Goal: Contribute content: Add original content to the website for others to see

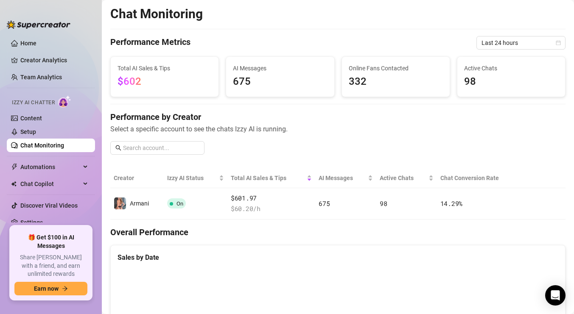
scroll to position [42, 0]
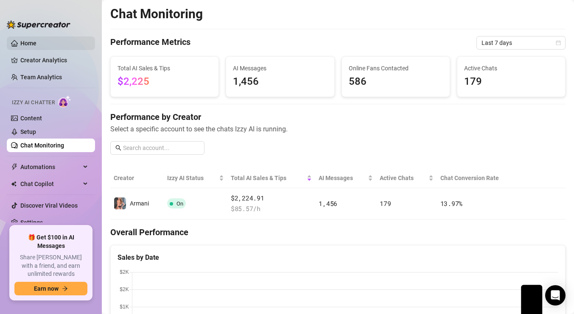
click at [32, 41] on link "Home" at bounding box center [28, 43] width 16 height 7
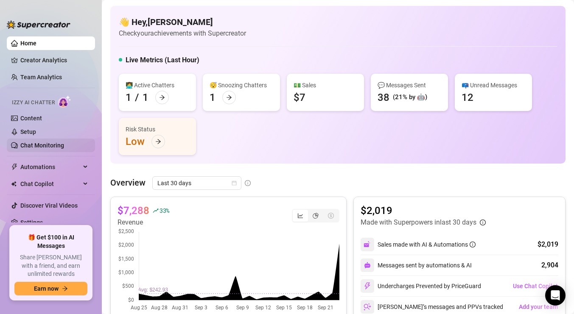
click at [60, 144] on link "Chat Monitoring" at bounding box center [42, 145] width 44 height 7
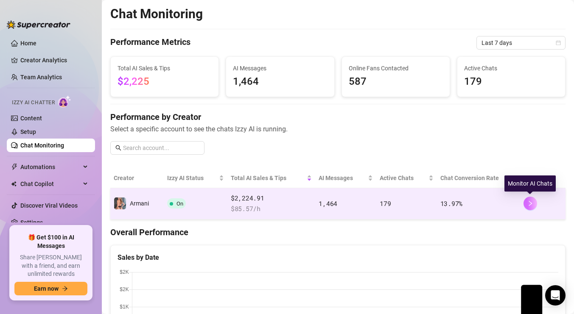
click at [532, 202] on icon "right" at bounding box center [530, 204] width 6 height 6
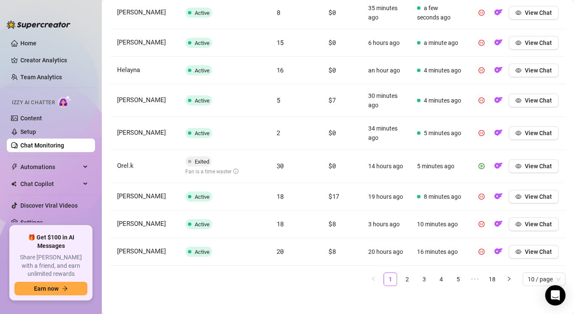
scroll to position [389, 0]
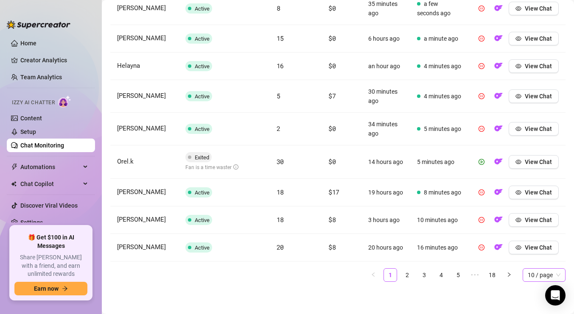
click at [540, 278] on span "10 / page" at bounding box center [544, 275] width 33 height 13
click at [545, 262] on div "100 / page" at bounding box center [544, 258] width 29 height 9
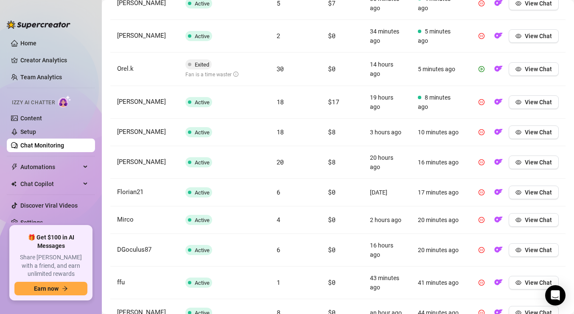
scroll to position [287, 0]
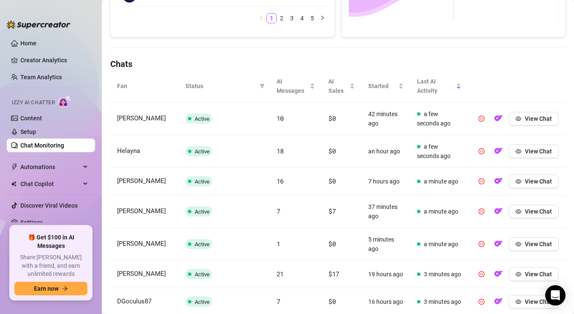
scroll to position [388, 0]
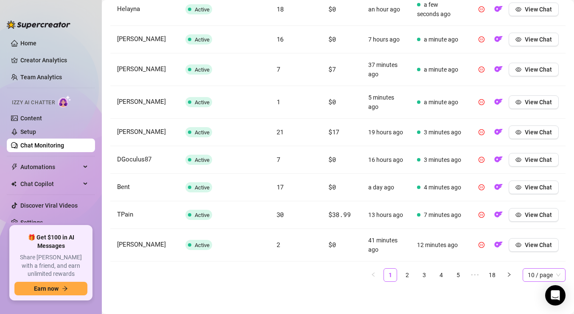
click at [538, 275] on span "10 / page" at bounding box center [544, 275] width 33 height 13
click at [541, 256] on div "100 / page" at bounding box center [544, 258] width 29 height 9
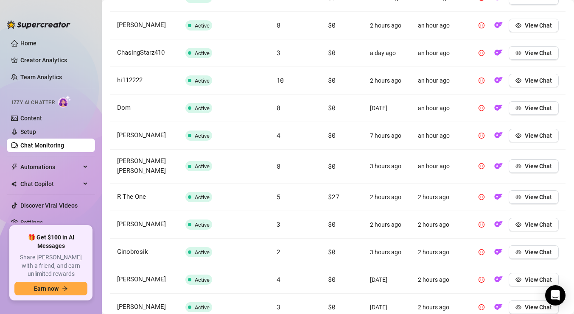
scroll to position [920, 0]
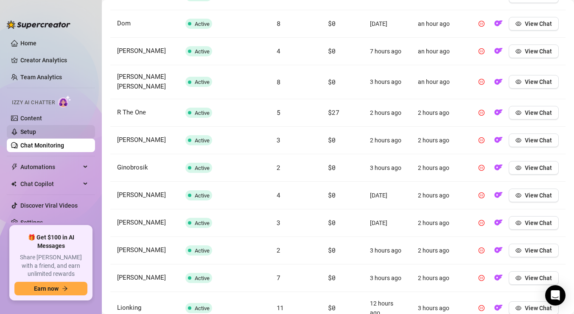
click at [29, 129] on link "Setup" at bounding box center [28, 132] width 16 height 7
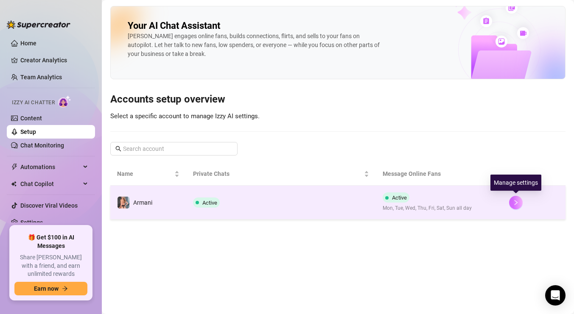
click at [513, 203] on icon "right" at bounding box center [516, 203] width 6 height 6
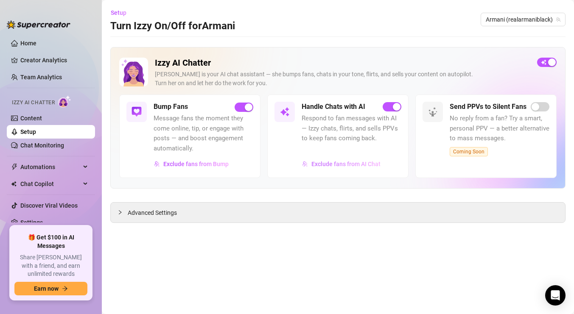
click at [352, 161] on span "Exclude fans from AI Chat" at bounding box center [345, 164] width 69 height 7
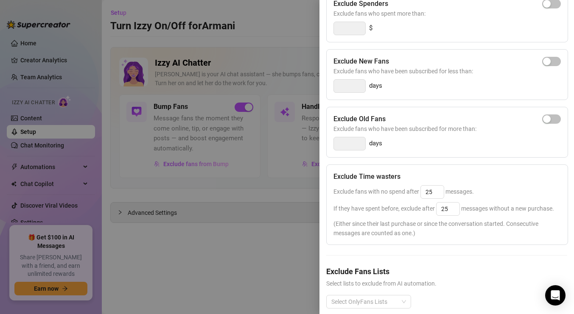
scroll to position [122, 0]
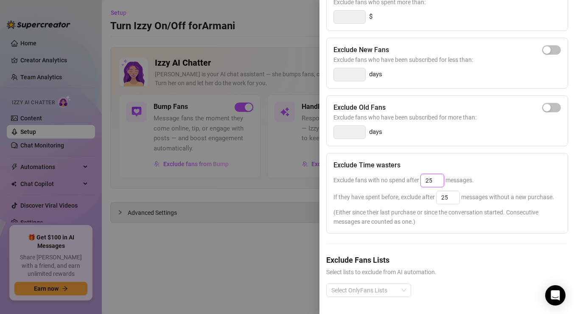
click at [437, 177] on input "25" at bounding box center [432, 180] width 23 height 13
type input "25"
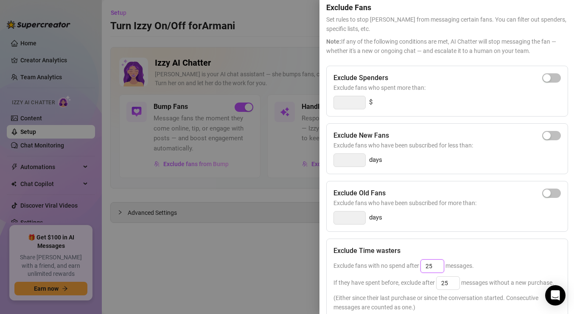
scroll to position [0, 0]
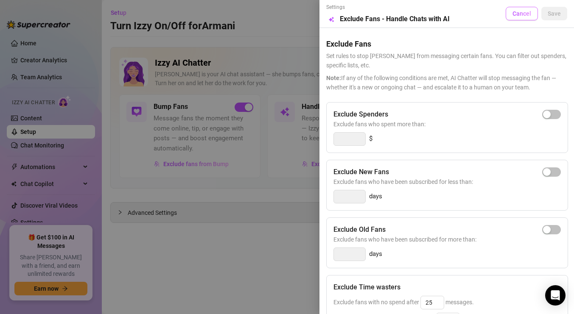
click at [524, 10] on span "Cancel" at bounding box center [522, 13] width 19 height 7
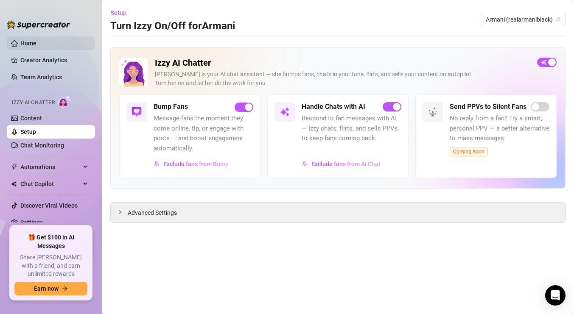
click at [36, 43] on link "Home" at bounding box center [28, 43] width 16 height 7
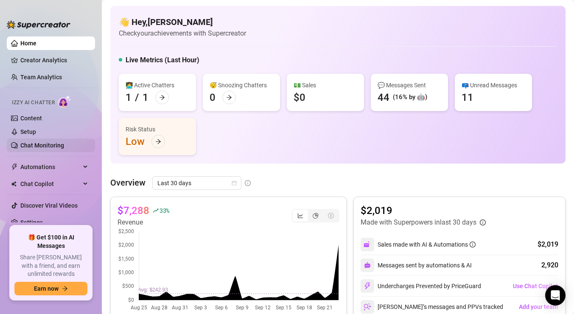
click at [42, 143] on link "Chat Monitoring" at bounding box center [42, 145] width 44 height 7
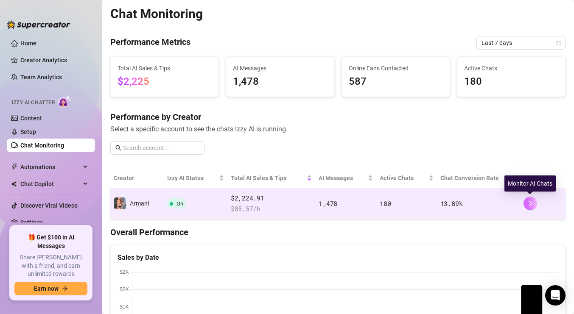
click at [527, 199] on button "button" at bounding box center [531, 204] width 14 height 14
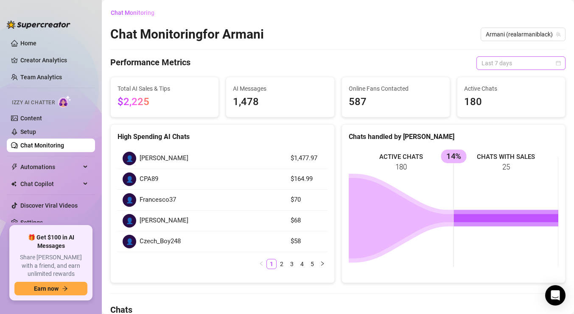
click at [510, 61] on span "Last 7 days" at bounding box center [521, 63] width 79 height 13
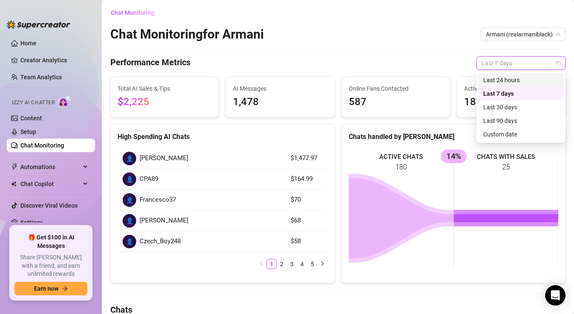
click at [509, 79] on div "Last 24 hours" at bounding box center [521, 80] width 76 height 9
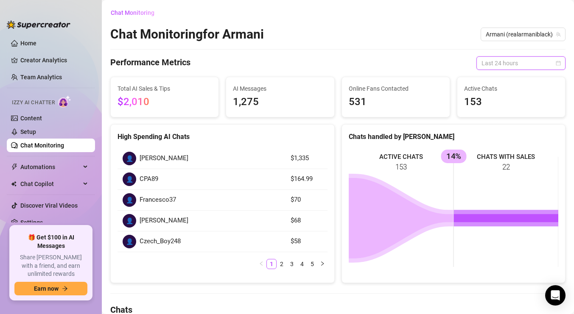
click at [513, 64] on span "Last 24 hours" at bounding box center [521, 63] width 79 height 13
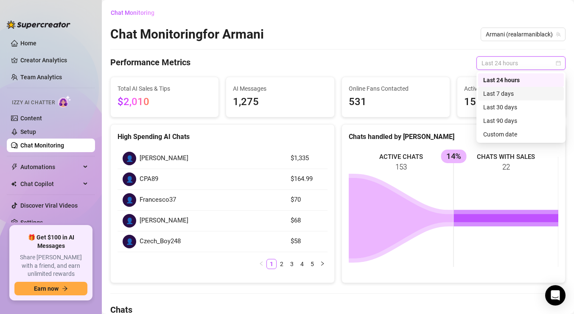
click at [510, 95] on div "Last 7 days" at bounding box center [521, 93] width 76 height 9
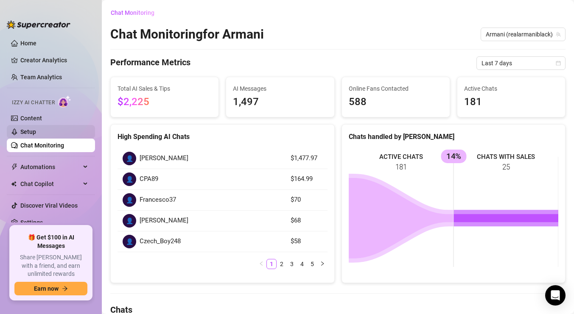
click at [36, 134] on link "Setup" at bounding box center [28, 132] width 16 height 7
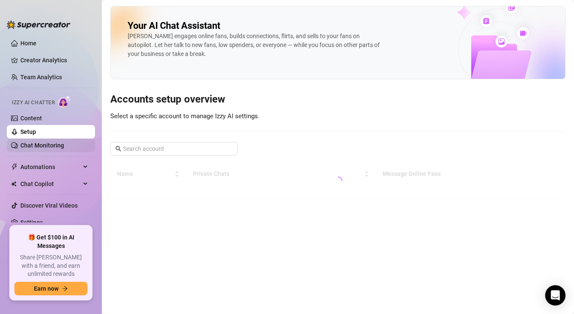
click at [41, 142] on link "Chat Monitoring" at bounding box center [42, 145] width 44 height 7
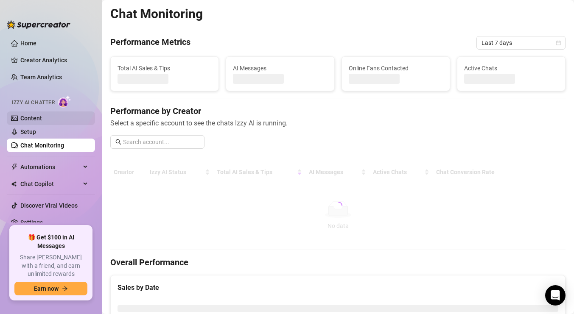
click at [42, 120] on link "Content" at bounding box center [31, 118] width 22 height 7
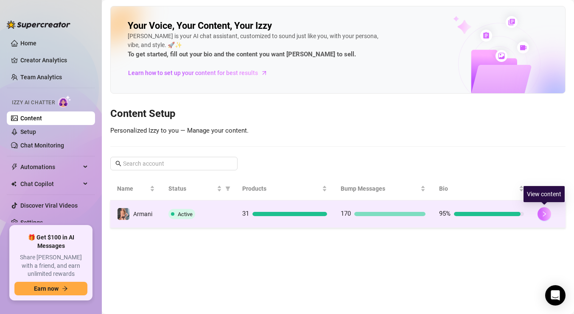
click at [542, 216] on icon "right" at bounding box center [544, 214] width 6 height 6
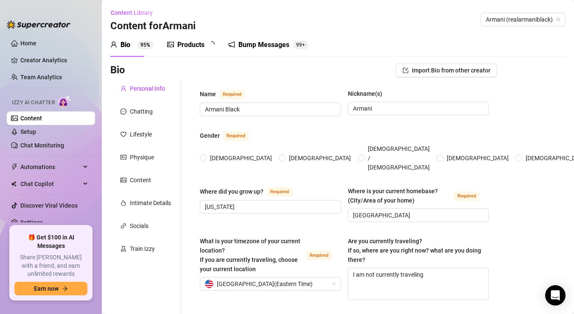
radio input "true"
type input "December 30th, 1990"
click at [187, 49] on div "Products" at bounding box center [190, 45] width 27 height 10
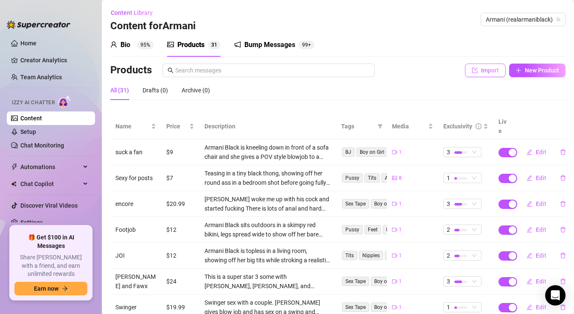
click at [488, 69] on span "Import" at bounding box center [490, 70] width 18 height 7
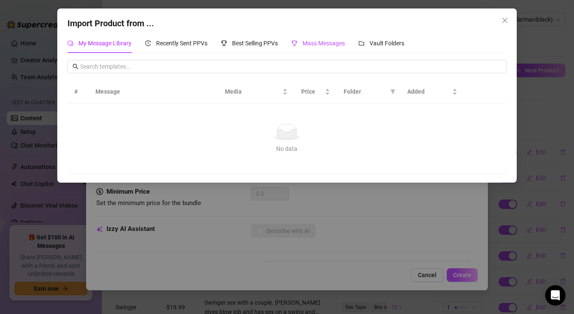
click at [308, 42] on span "Mass Messages" at bounding box center [324, 43] width 42 height 7
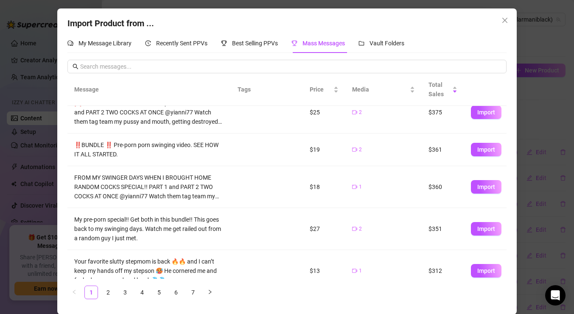
scroll to position [223, 0]
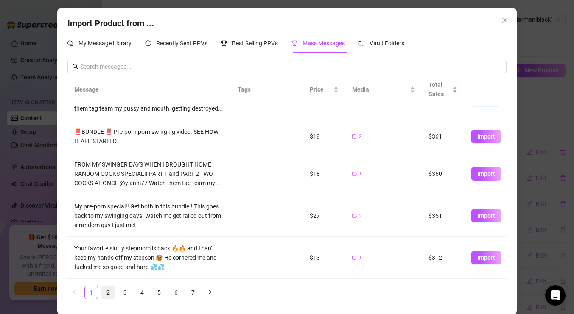
click at [108, 292] on link "2" at bounding box center [108, 292] width 13 height 13
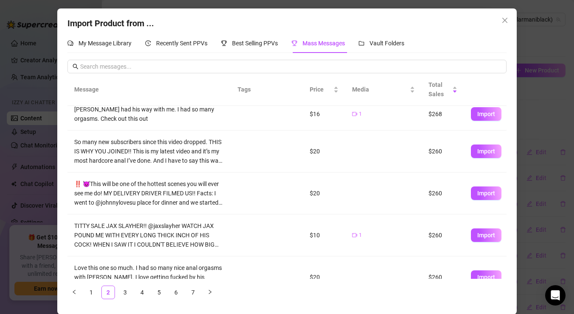
scroll to position [228, 0]
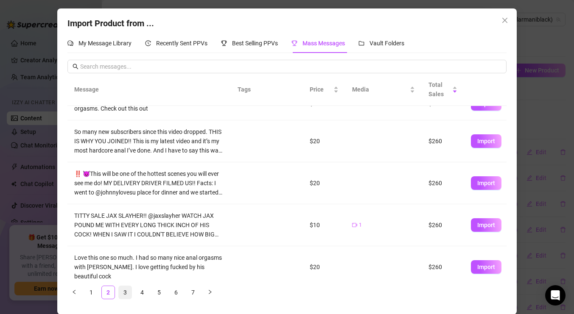
click at [126, 292] on link "3" at bounding box center [125, 292] width 13 height 13
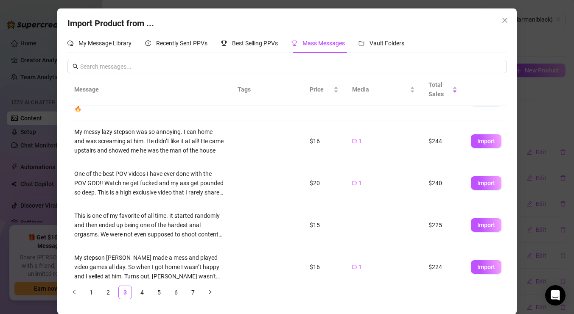
scroll to position [0, 0]
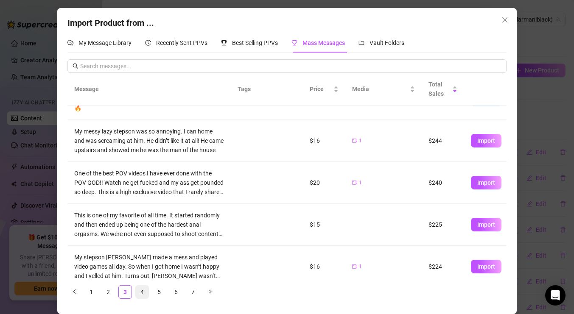
click at [142, 294] on link "4" at bounding box center [142, 292] width 13 height 13
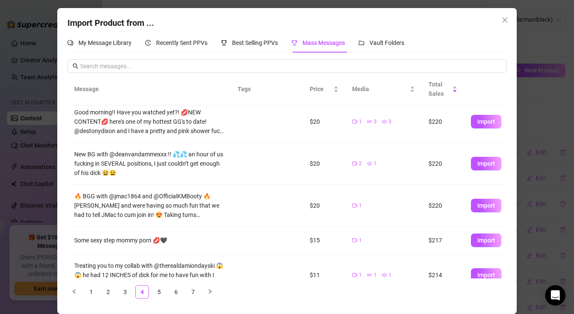
scroll to position [233, 0]
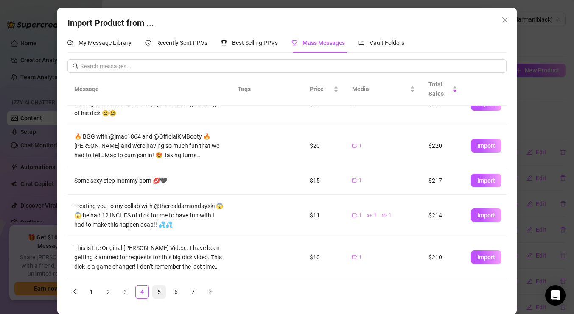
click at [159, 296] on link "5" at bounding box center [159, 292] width 13 height 13
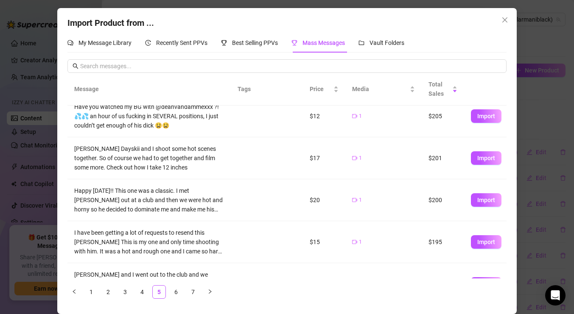
scroll to position [228, 0]
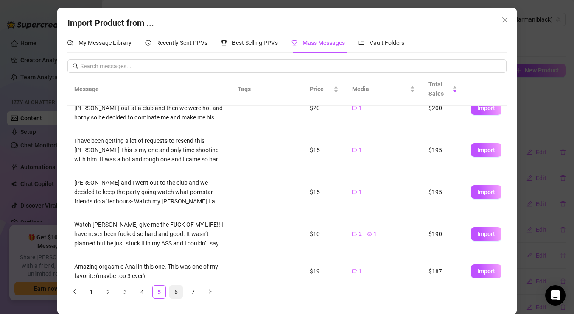
click at [179, 297] on link "6" at bounding box center [176, 292] width 13 height 13
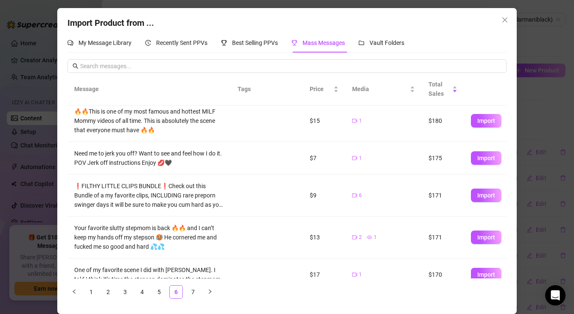
scroll to position [205, 0]
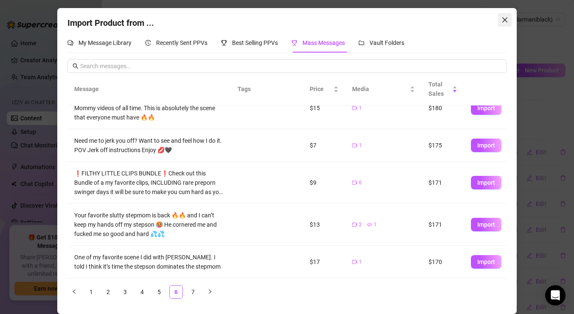
click at [504, 20] on icon "close" at bounding box center [505, 20] width 7 height 7
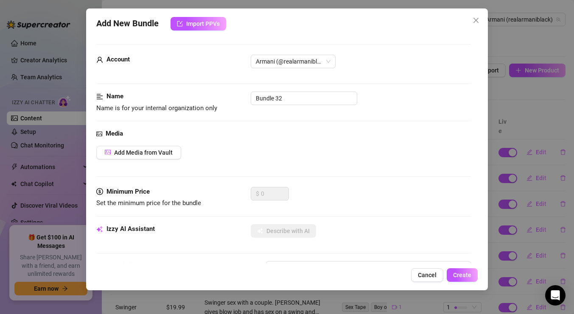
scroll to position [0, 0]
click at [154, 151] on span "Add Media from Vault" at bounding box center [143, 152] width 59 height 7
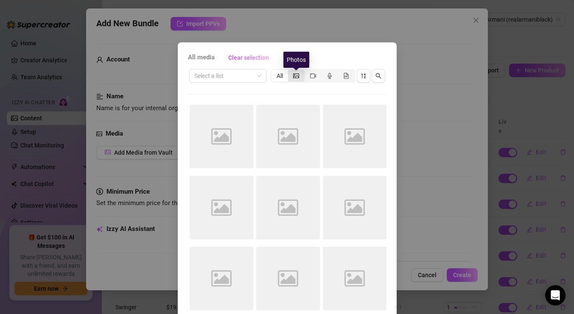
click at [297, 76] on icon "picture" at bounding box center [296, 76] width 6 height 6
click at [290, 71] on input "segmented control" at bounding box center [290, 71] width 0 height 0
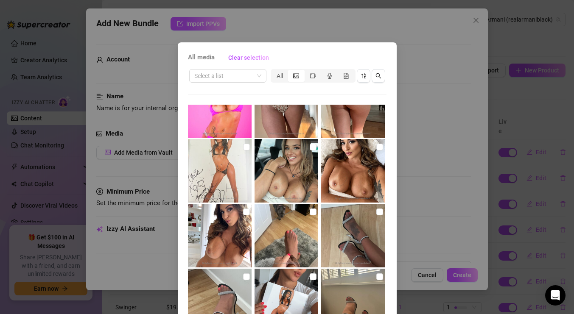
scroll to position [614, 0]
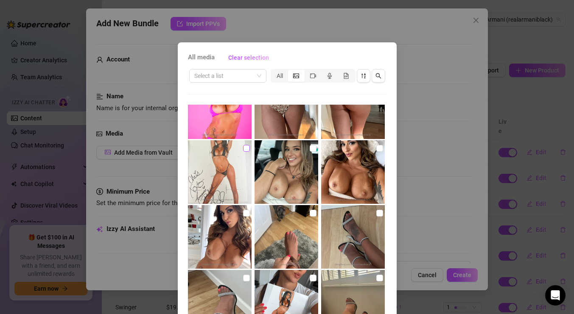
click at [247, 146] on input "checkbox" at bounding box center [246, 148] width 7 height 7
checkbox input "true"
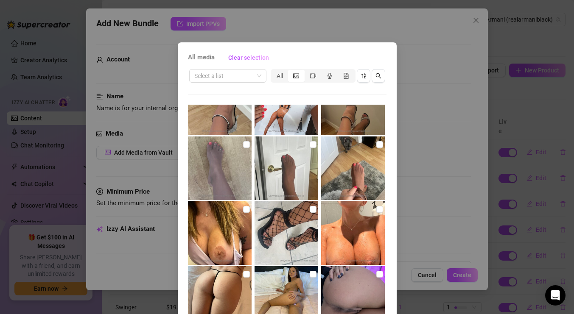
scroll to position [40, 0]
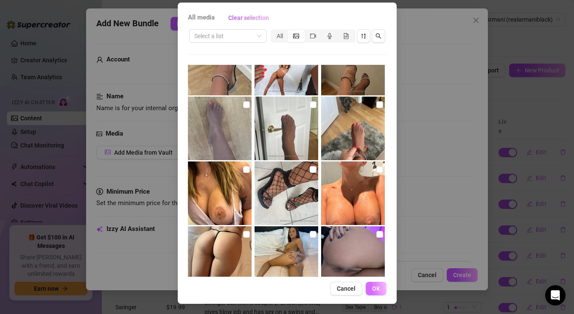
click at [381, 289] on button "OK" at bounding box center [376, 289] width 21 height 14
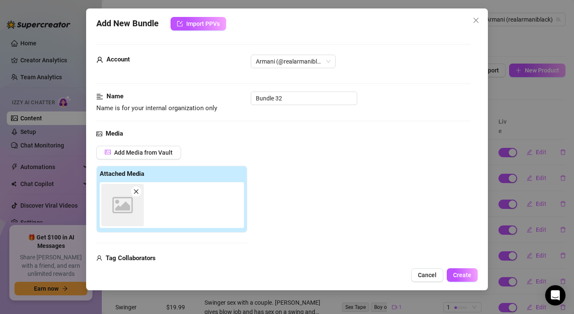
scroll to position [9, 0]
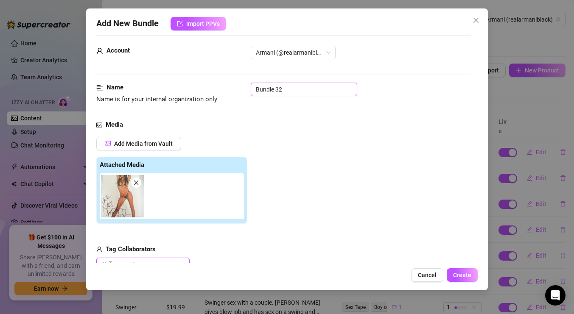
click at [291, 89] on input "Bundle 32" at bounding box center [304, 90] width 107 height 14
type input "Signed Picture"
click at [305, 121] on div "Media" at bounding box center [283, 125] width 375 height 10
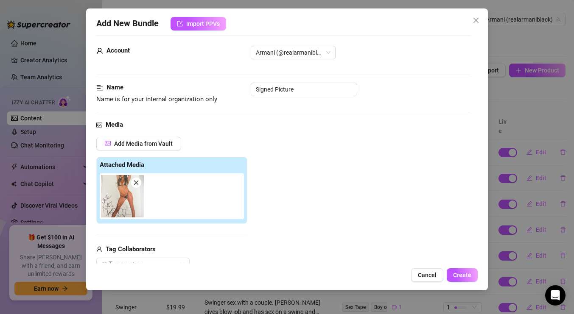
scroll to position [157, 0]
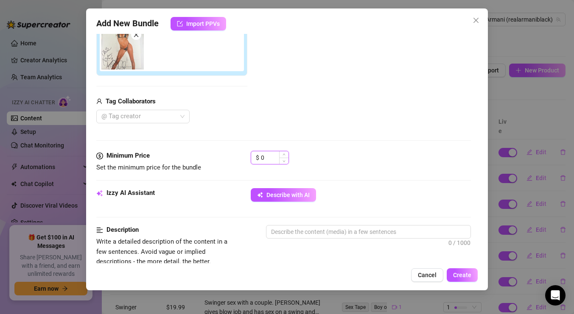
click at [274, 159] on input "0" at bounding box center [275, 157] width 28 height 13
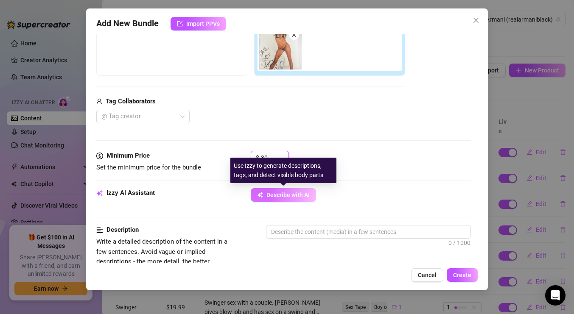
type input "30"
click at [291, 196] on span "Describe with AI" at bounding box center [287, 195] width 43 height 7
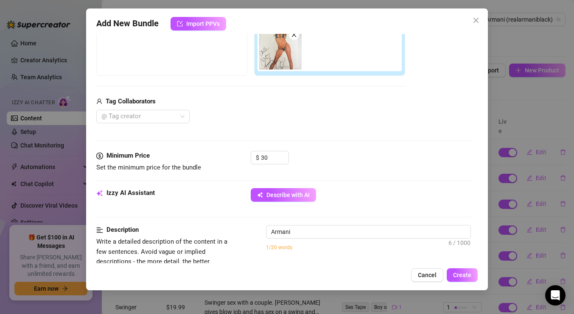
scroll to position [229, 0]
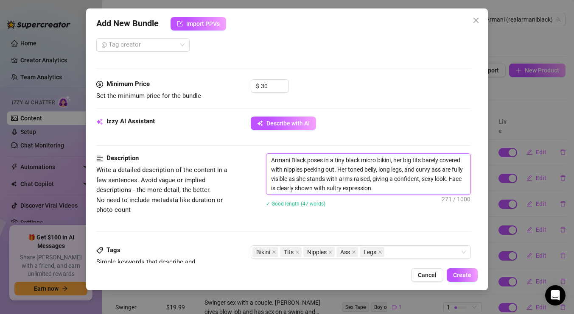
click at [385, 186] on textarea "Armani Black poses in a tiny black micro bikini, her big tits barely covered wi…" at bounding box center [368, 174] width 204 height 41
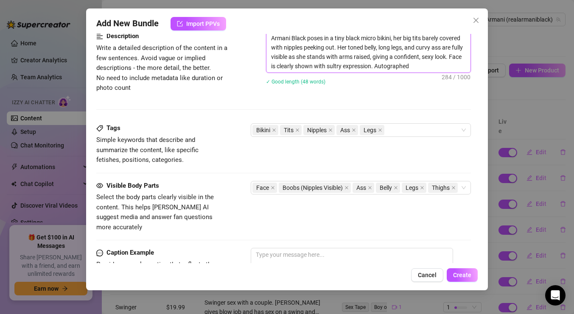
scroll to position [421, 0]
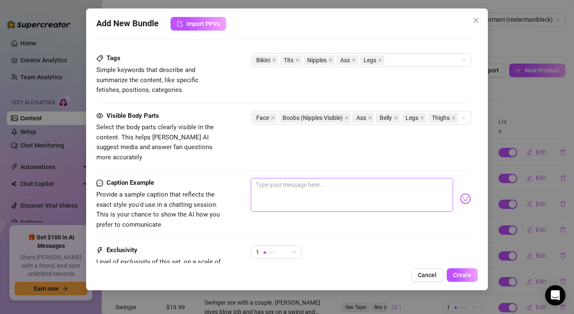
type textarea "Armani Black poses in a tiny black micro bikini, her big tits barely covered wi…"
click at [329, 178] on textarea at bounding box center [352, 195] width 202 height 34
click at [377, 178] on textarea "Hey babe if you want. You can have a personlized picture of me" at bounding box center [352, 195] width 202 height 34
click at [431, 178] on textarea "Hey babe if you want. You can have a personalized picture of me" at bounding box center [352, 195] width 202 height 34
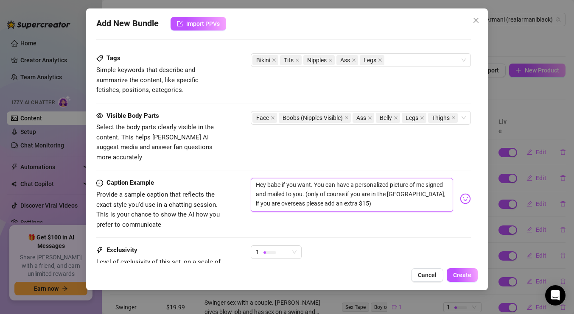
click at [383, 193] on textarea "Hey babe if you want. You can have a personalized picture of me signed and mail…" at bounding box center [352, 195] width 202 height 34
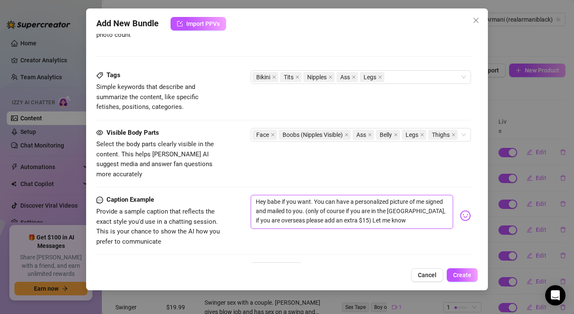
scroll to position [498, 0]
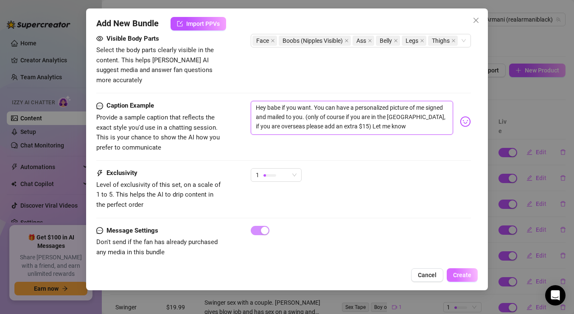
type textarea "Hey babe if you want. You can have a personalized picture of me signed and mail…"
click at [460, 278] on span "Create" at bounding box center [462, 275] width 18 height 7
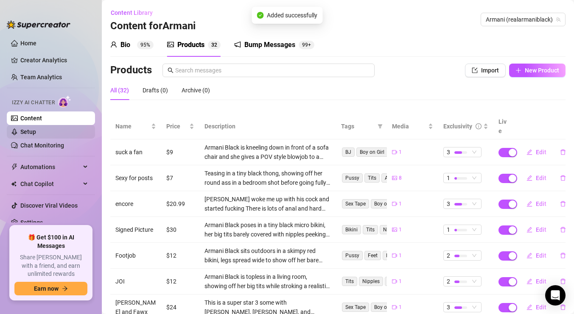
click at [36, 134] on link "Setup" at bounding box center [28, 132] width 16 height 7
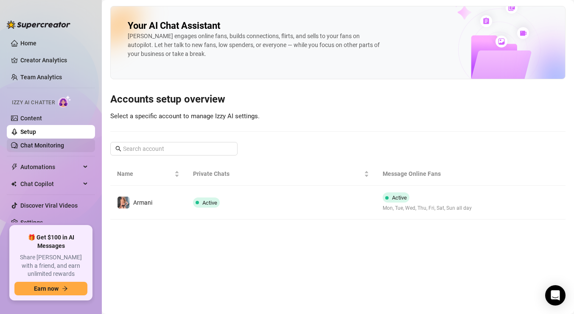
click at [43, 143] on link "Chat Monitoring" at bounding box center [42, 145] width 44 height 7
